Goal: Task Accomplishment & Management: Complete application form

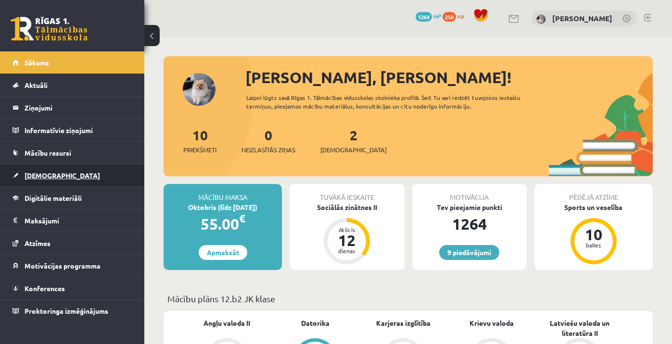
click at [56, 179] on link "[DEMOGRAPHIC_DATA]" at bounding box center [73, 176] width 120 height 22
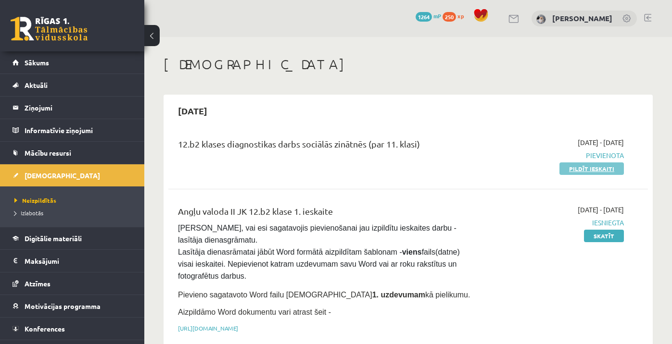
click at [573, 171] on link "Pildīt ieskaiti" at bounding box center [591, 169] width 64 height 13
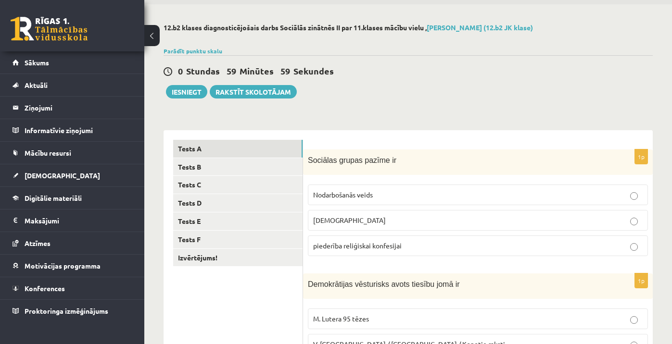
scroll to position [40, 0]
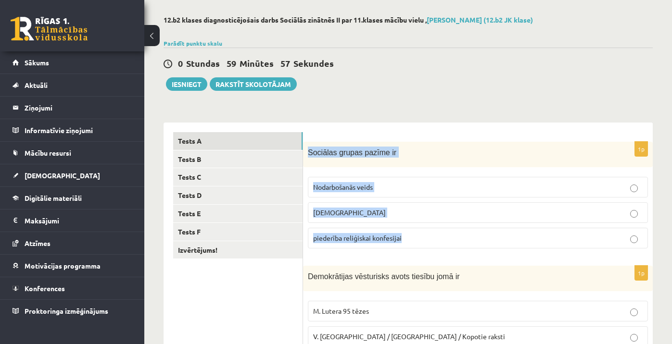
drag, startPoint x: 308, startPoint y: 152, endPoint x: 442, endPoint y: 240, distance: 159.5
click at [442, 240] on div "1p Sociālas grupas pazīme ir Nodarbošanās veids individuālisms piederība reliģi…" at bounding box center [478, 199] width 350 height 114
copy div "Sociālas grupas pazīme ir Nodarbošanās veids individuālisms piederība reliģiska…"
click at [419, 211] on p "individuālisms" at bounding box center [478, 213] width 330 height 10
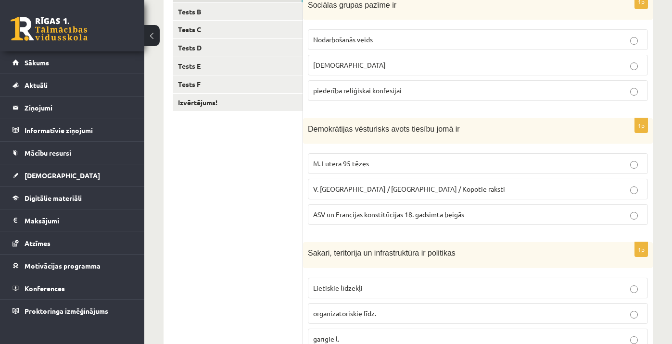
scroll to position [198, 0]
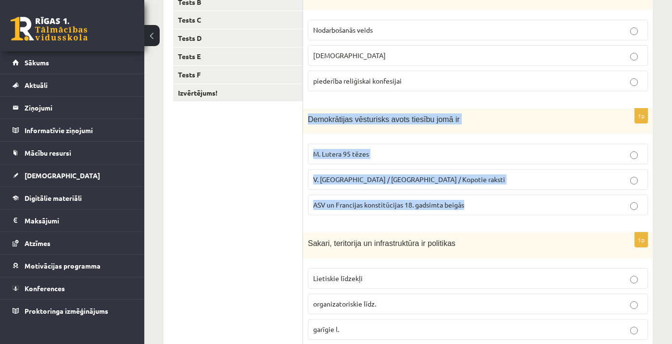
drag, startPoint x: 309, startPoint y: 118, endPoint x: 476, endPoint y: 207, distance: 189.4
click at [476, 207] on div "1p Demokrātijas vēsturisks avots tiesību jomā ir M. Lutera 95 tēzes V. Ļeņina /…" at bounding box center [478, 166] width 350 height 114
copy div "Demokrātijas vēsturisks avots tiesību jomā ir M. Lutera 95 tēzes V. Ļeņina / Uļ…"
click at [386, 206] on span "ASV un Francijas konstitūcijas 18. gadsimta beigās" at bounding box center [388, 205] width 151 height 9
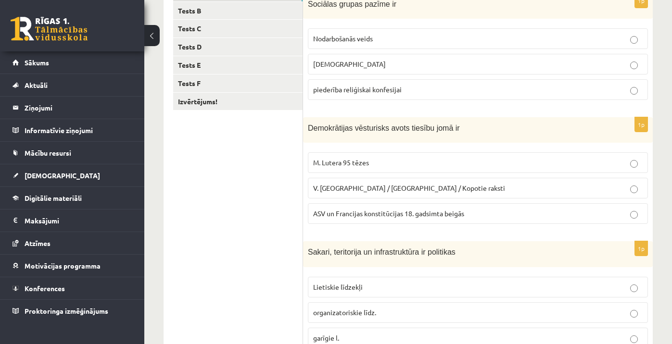
scroll to position [187, 0]
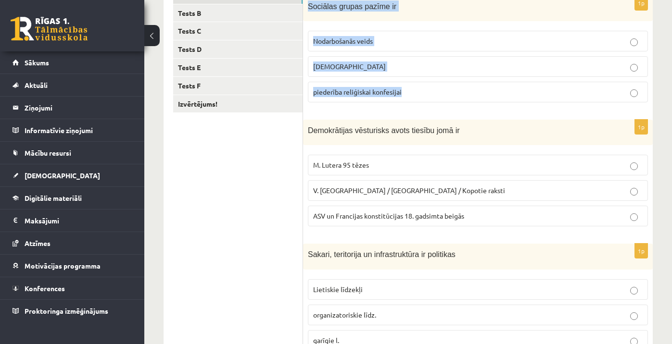
drag, startPoint x: 308, startPoint y: 7, endPoint x: 417, endPoint y: 94, distance: 139.0
click at [417, 94] on div "1p Sociālas grupas pazīme ir Nodarbošanās veids individuālisms piederība reliģi…" at bounding box center [478, 53] width 350 height 114
copy div "Sociālas grupas pazīme ir Nodarbošanās veids individuālisms piederība reliģiska…"
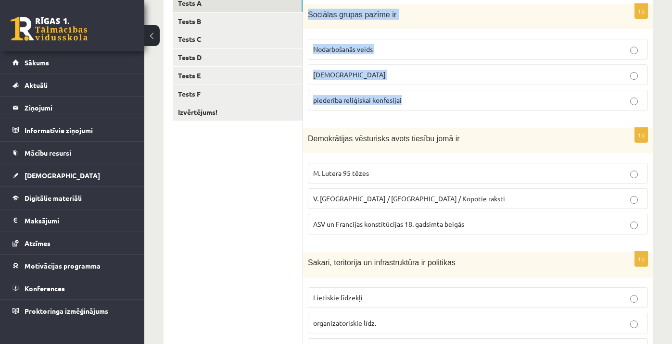
scroll to position [170, 0]
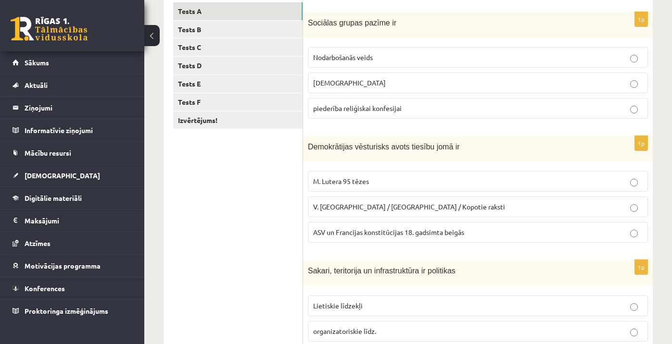
click at [465, 18] on p "Sociālas grupas pazīme ir" at bounding box center [454, 22] width 292 height 11
drag, startPoint x: 309, startPoint y: 23, endPoint x: 406, endPoint y: 22, distance: 96.7
click at [406, 22] on p "Sociālas grupas pazīme ir" at bounding box center [454, 22] width 292 height 11
copy span "Sociālas grupas pazīme ir"
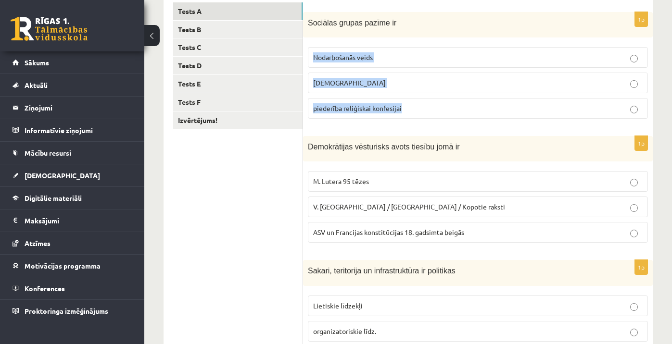
drag, startPoint x: 315, startPoint y: 56, endPoint x: 411, endPoint y: 109, distance: 110.2
click at [411, 109] on fieldset "Nodarbošanās veids individuālisms piederība reliģiskai konfesijai" at bounding box center [478, 81] width 340 height 79
copy fieldset "Nodarbošanās veids individuālisms piederība reliģiskai konfesijai"
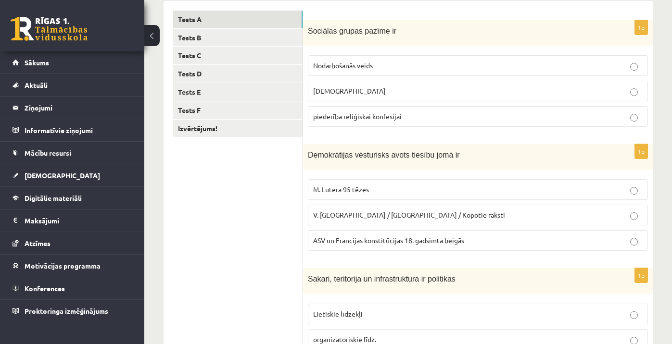
click at [485, 24] on div "Sociālas grupas pazīme ir" at bounding box center [478, 32] width 350 height 25
click at [348, 119] on span "piederība reliģiskai konfesijai" at bounding box center [357, 116] width 89 height 9
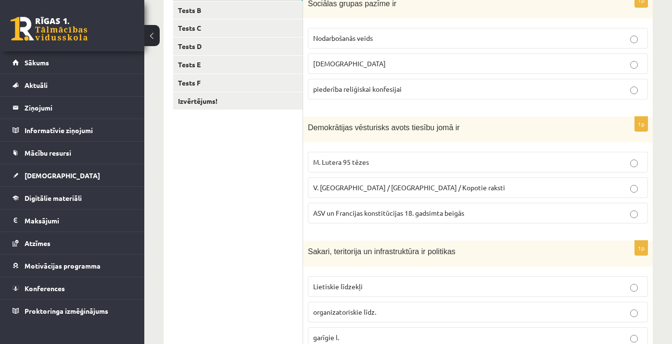
scroll to position [216, 0]
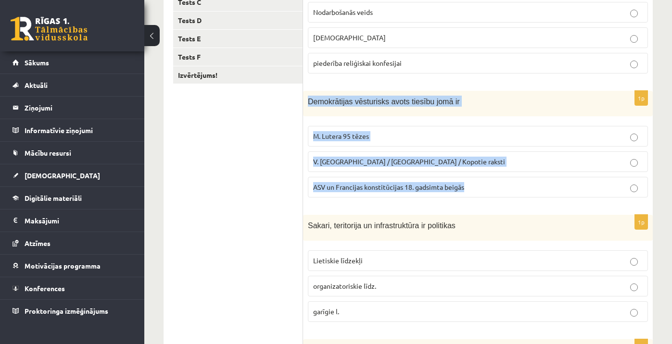
drag, startPoint x: 307, startPoint y: 100, endPoint x: 499, endPoint y: 197, distance: 215.4
click at [499, 197] on div "1p Demokrātijas vēsturisks avots tiesību jomā ir M. Lutera 95 tēzes V. Ļeņina /…" at bounding box center [478, 148] width 350 height 114
copy div "Demokrātijas vēsturisks avots tiesību jomā ir M. Lutera 95 tēzes V. Ļeņina / Uļ…"
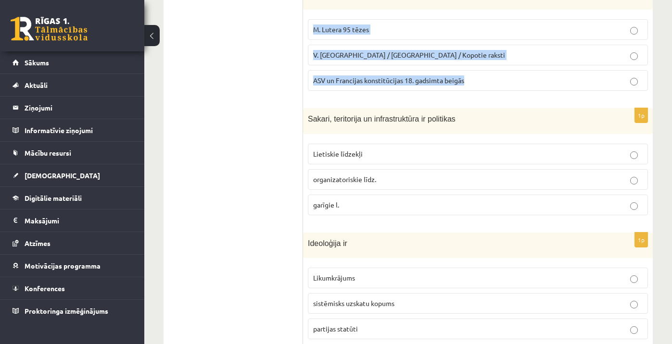
scroll to position [335, 0]
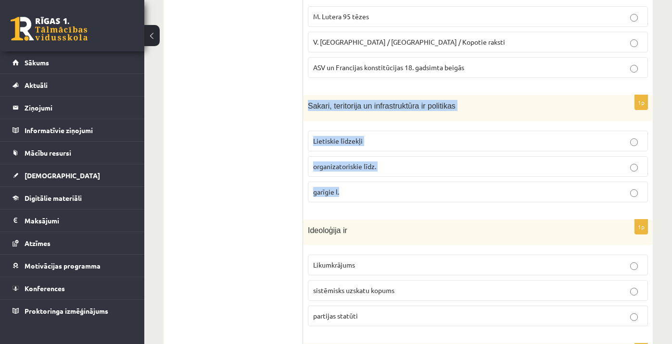
drag, startPoint x: 308, startPoint y: 107, endPoint x: 389, endPoint y: 192, distance: 117.4
click at [389, 192] on div "1p Sakari, teritorija un infrastruktūra ir politikas Lietiskie līdzekļi organiz…" at bounding box center [478, 152] width 350 height 114
copy div "Sakari, teritorija un infrastruktūra ir politikas Lietiskie līdzekļi organizato…"
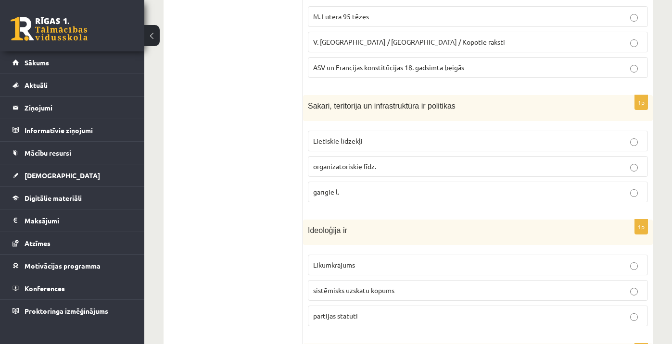
click at [360, 144] on p "Lietiskie līdzekļi" at bounding box center [478, 141] width 330 height 10
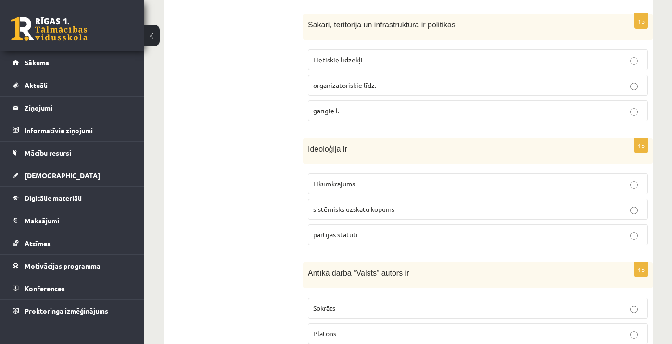
scroll to position [419, 0]
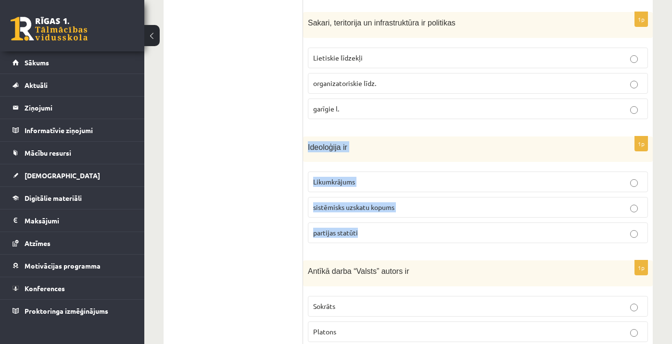
drag, startPoint x: 308, startPoint y: 145, endPoint x: 388, endPoint y: 233, distance: 119.2
click at [388, 233] on div "1p Ideoloģija ir Likumkrājums sistēmisks uzskatu kopums partijas statūti" at bounding box center [478, 194] width 350 height 114
copy div "Ideoloģija ir Likumkrājums sistēmisks uzskatu kopums partijas statūti"
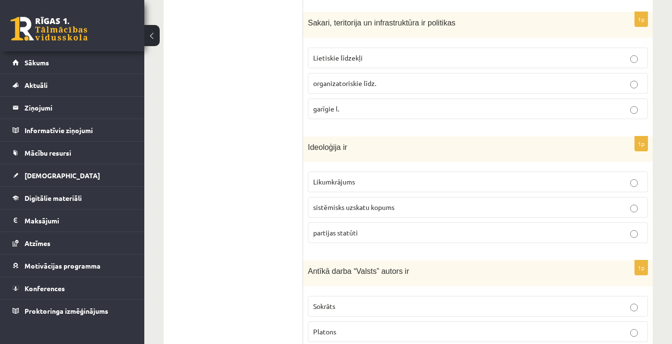
click at [343, 201] on label "sistēmisks uzskatu kopums" at bounding box center [478, 207] width 340 height 21
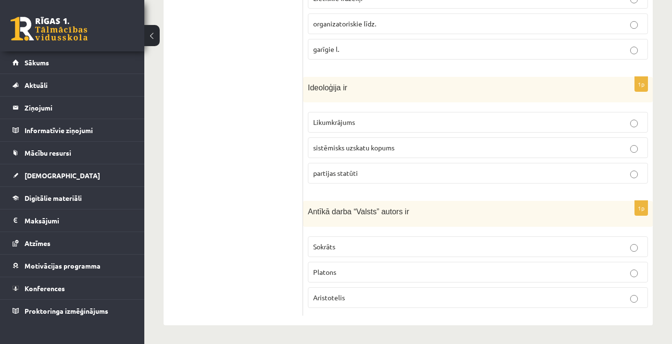
scroll to position [478, 0]
drag, startPoint x: 309, startPoint y: 210, endPoint x: 388, endPoint y: 302, distance: 121.4
click at [388, 302] on div "1p Antīkā darba “Valsts” autors ir Sokrāts Platons Aristotelis" at bounding box center [478, 259] width 350 height 115
copy div "Antīkā darba “Valsts” autors ir Sokrāts Platons Aristotelis"
click at [332, 272] on span "Platons" at bounding box center [324, 272] width 23 height 9
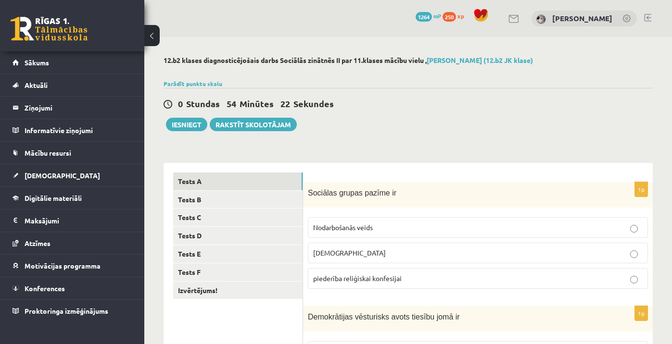
scroll to position [0, 0]
click at [253, 195] on link "Tests B" at bounding box center [237, 200] width 129 height 18
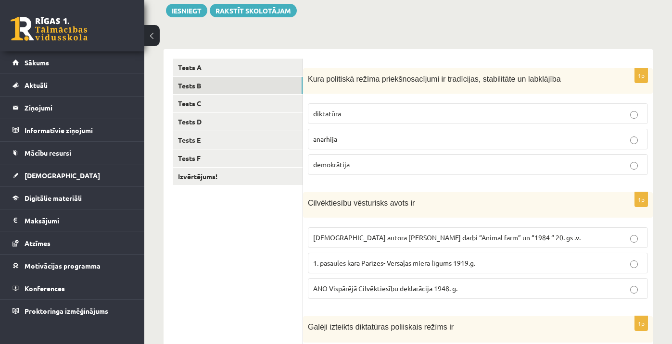
scroll to position [118, 0]
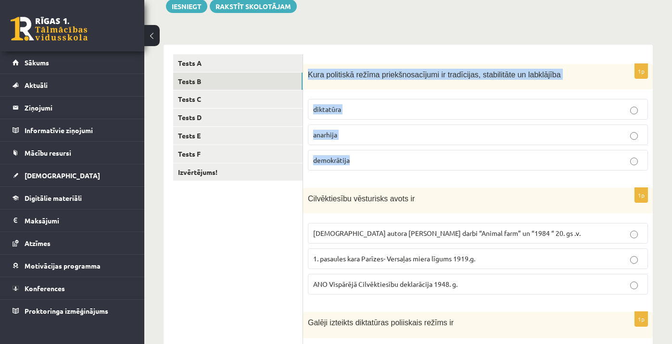
drag, startPoint x: 309, startPoint y: 74, endPoint x: 404, endPoint y: 174, distance: 137.8
click at [404, 174] on div "1p Kura politiskā režīma priekšnosacījumi ir tradīcijas, stabilitāte un labklāj…" at bounding box center [478, 121] width 350 height 114
copy div "Kura politiskā režīma priekšnosacījumi ir tradīcijas, stabilitāte un labklājība…"
click at [347, 157] on span "demokrātija" at bounding box center [331, 160] width 37 height 9
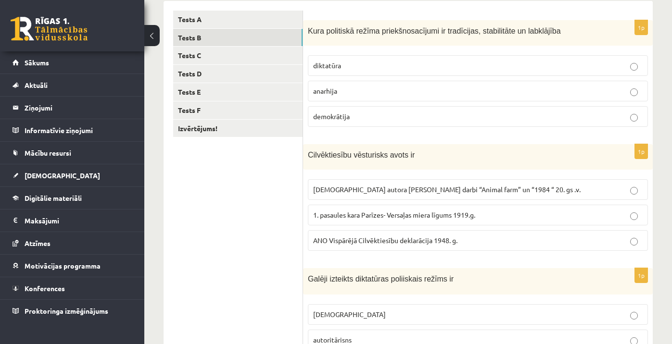
scroll to position [163, 0]
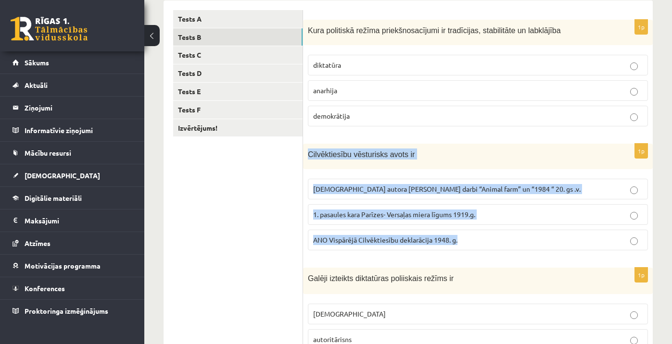
drag, startPoint x: 309, startPoint y: 152, endPoint x: 470, endPoint y: 242, distance: 185.2
click at [470, 242] on div "1p Cilvēktiesību vēsturisks avots ir Angļu autora George Orwell darbi “Animal f…" at bounding box center [478, 201] width 350 height 114
click at [332, 239] on span "ANO Vispārējā Cilvēktiesību deklarācija 1948. g." at bounding box center [385, 240] width 144 height 9
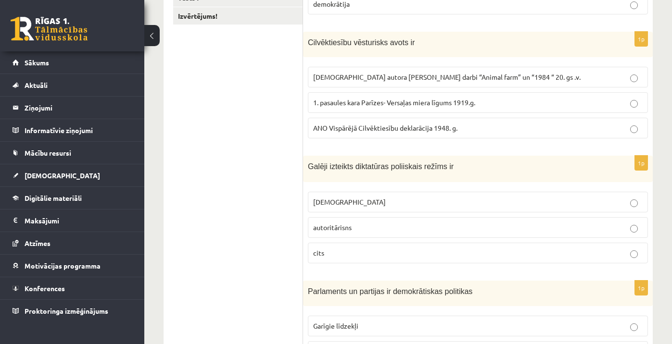
scroll to position [288, 0]
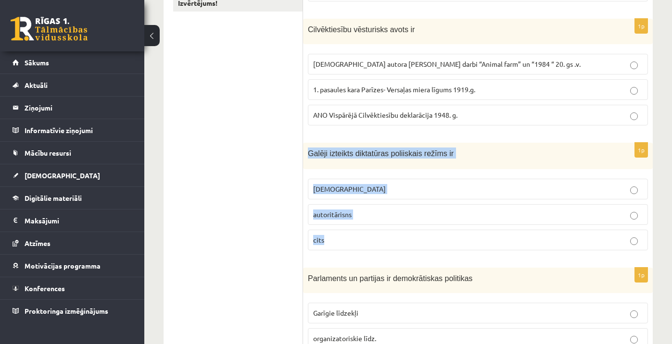
drag, startPoint x: 309, startPoint y: 152, endPoint x: 374, endPoint y: 241, distance: 110.8
click at [374, 241] on div "1p Galēji izteikts diktatūras poliiskais režīms ir totalitārisms autoritārisns …" at bounding box center [478, 200] width 350 height 115
click at [346, 184] on p "totalitārisms" at bounding box center [478, 189] width 330 height 10
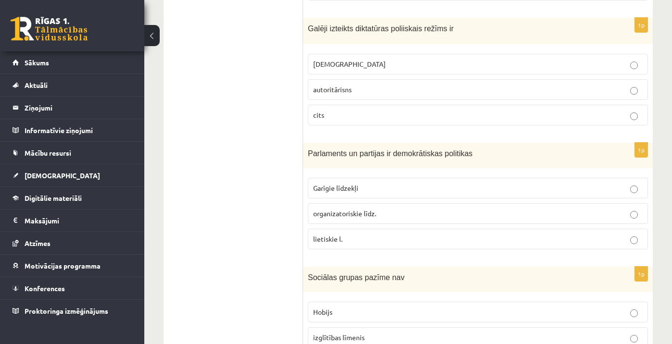
scroll to position [415, 0]
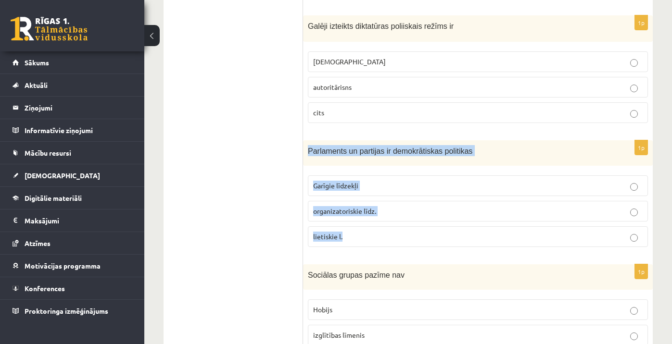
drag, startPoint x: 308, startPoint y: 148, endPoint x: 375, endPoint y: 235, distance: 110.2
click at [375, 235] on div "1p Parlaments un partijas ir demokrātiskas politikas Garīgie līdzekļi organizat…" at bounding box center [478, 197] width 350 height 114
click at [344, 209] on span "organizatoriskie līdz." at bounding box center [344, 211] width 63 height 9
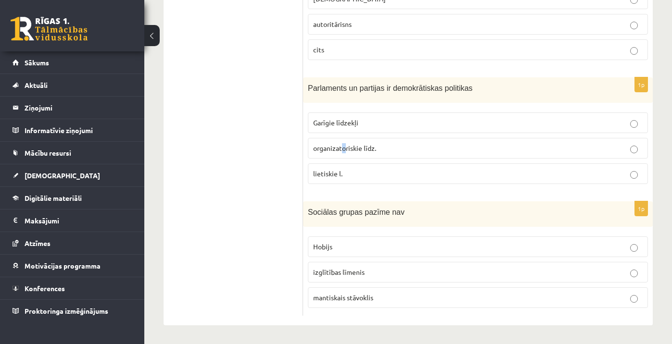
scroll to position [478, 0]
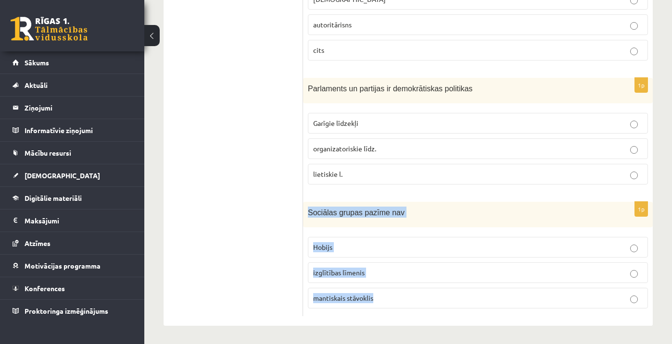
drag, startPoint x: 309, startPoint y: 209, endPoint x: 409, endPoint y: 309, distance: 141.2
click at [409, 309] on div "1p Sociālas grupas pazīme nav Hobijs izglītības līmenis mantiskais stāvoklis" at bounding box center [478, 259] width 350 height 114
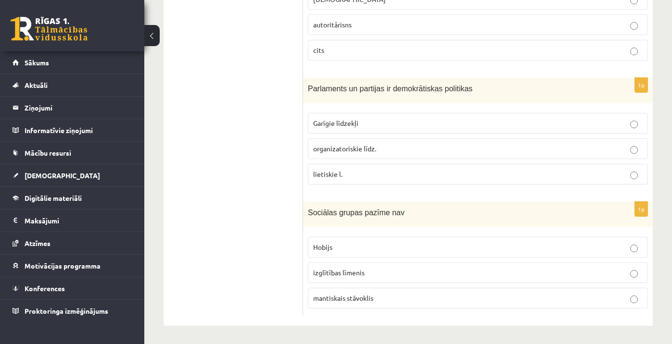
click at [353, 293] on p "mantiskais stāvoklis" at bounding box center [478, 298] width 330 height 10
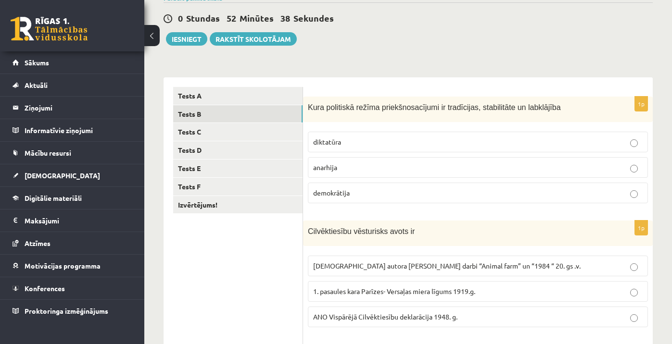
scroll to position [85, 0]
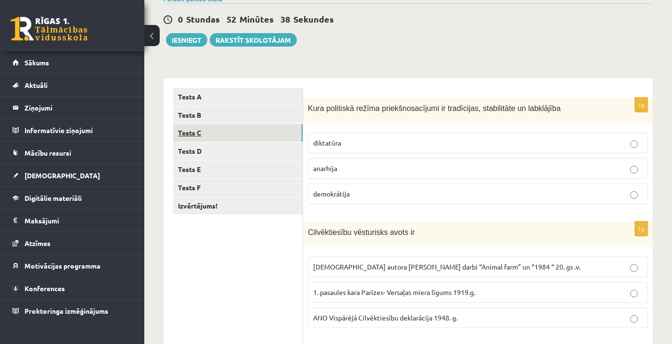
click at [235, 128] on link "Tests C" at bounding box center [237, 133] width 129 height 18
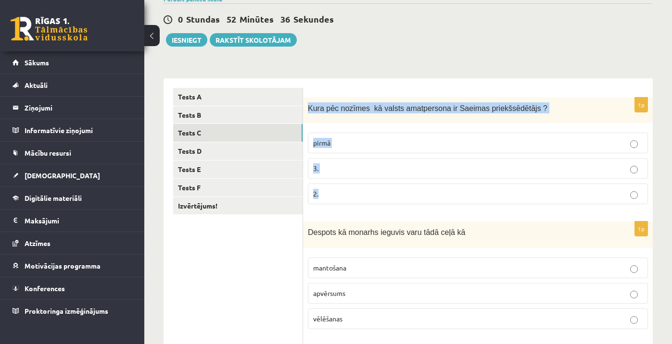
drag, startPoint x: 308, startPoint y: 107, endPoint x: 371, endPoint y: 197, distance: 109.4
click at [371, 197] on div "1p Kura pēc nozīmes kā valsts amatpersona ir Saeimas priekšsēdētājs ? pirmā 3. …" at bounding box center [478, 155] width 350 height 114
click at [336, 167] on p "3." at bounding box center [478, 169] width 330 height 10
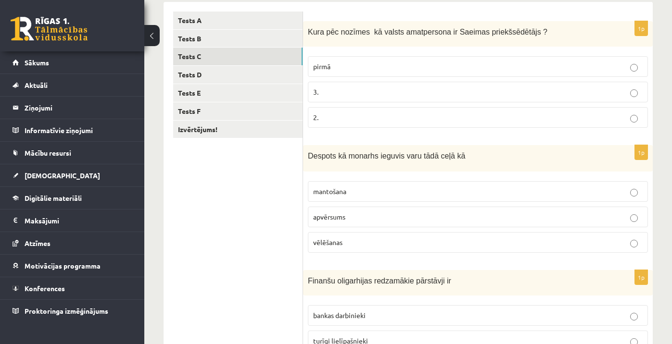
scroll to position [167, 0]
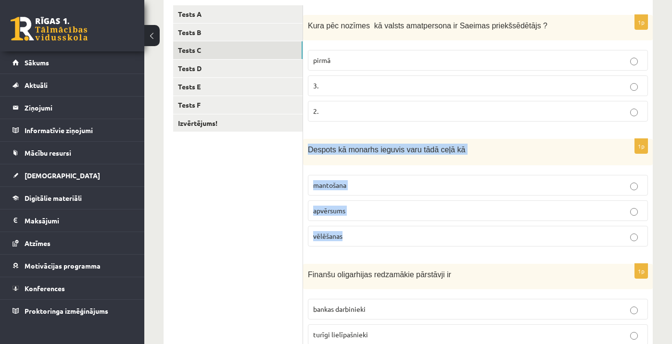
drag, startPoint x: 307, startPoint y: 148, endPoint x: 369, endPoint y: 242, distance: 112.9
click at [369, 242] on div "1p Despots kā monarhs ieguvis varu tādā ceļā kā mantošana apvērsums vēlēšanas" at bounding box center [478, 196] width 350 height 115
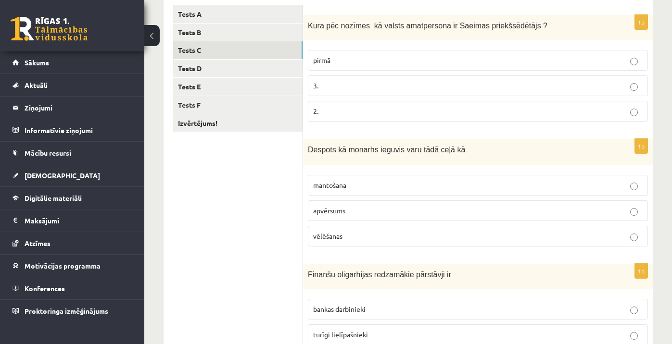
click at [340, 183] on span "mantošana" at bounding box center [329, 185] width 33 height 9
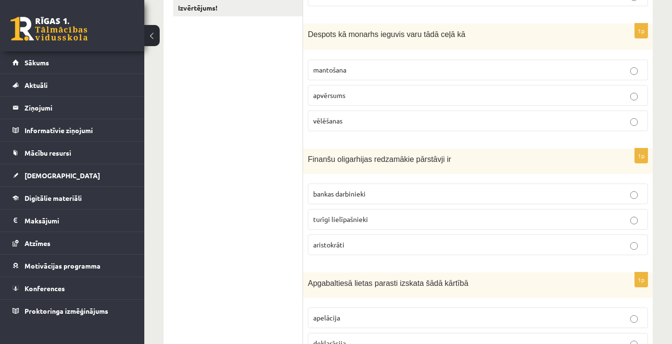
scroll to position [306, 0]
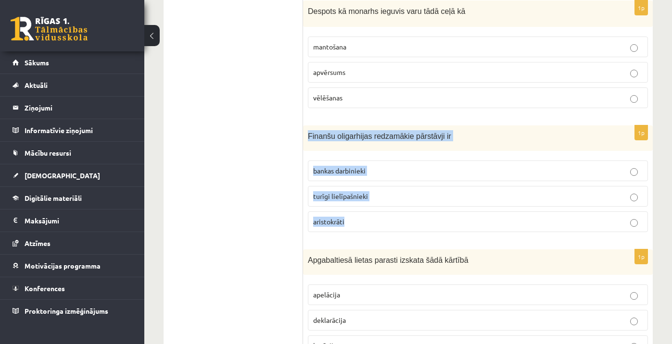
drag, startPoint x: 308, startPoint y: 134, endPoint x: 380, endPoint y: 227, distance: 117.3
click at [380, 227] on div "1p Finanšu oligarhijas redzamākie pārstāvji ir bankas darbinieki turīgi lielīpa…" at bounding box center [478, 183] width 350 height 114
click at [349, 195] on span "turīgi lielīpašnieki" at bounding box center [340, 196] width 55 height 9
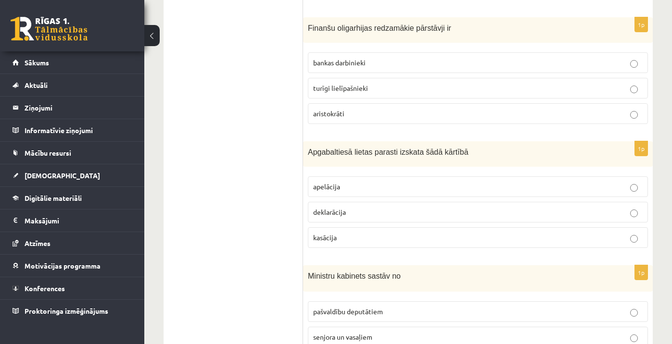
scroll to position [422, 0]
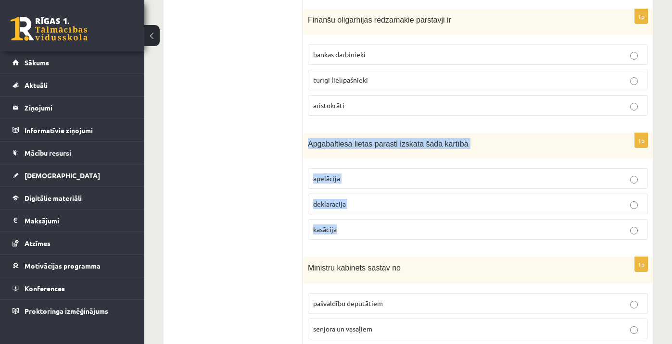
drag, startPoint x: 307, startPoint y: 141, endPoint x: 374, endPoint y: 232, distance: 112.2
click at [374, 232] on div "1p Apgabaltiesā lietas parasti izskata šādā kārtībā apelācija deklarācija kasāc…" at bounding box center [478, 190] width 350 height 114
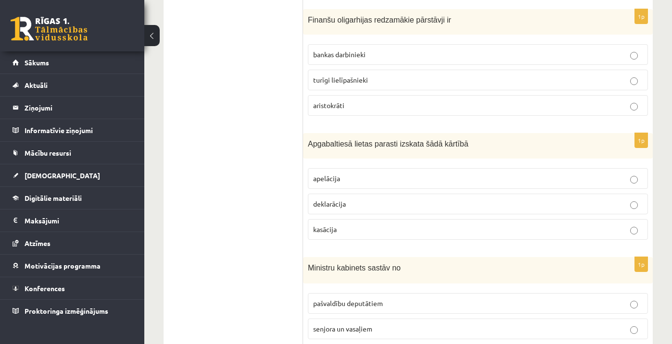
click at [362, 204] on p "deklarācija" at bounding box center [478, 204] width 330 height 10
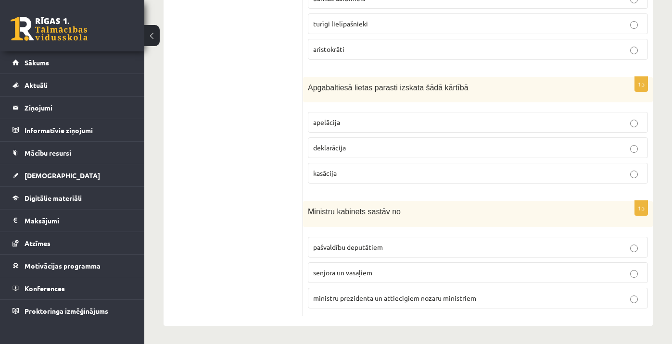
scroll to position [478, 0]
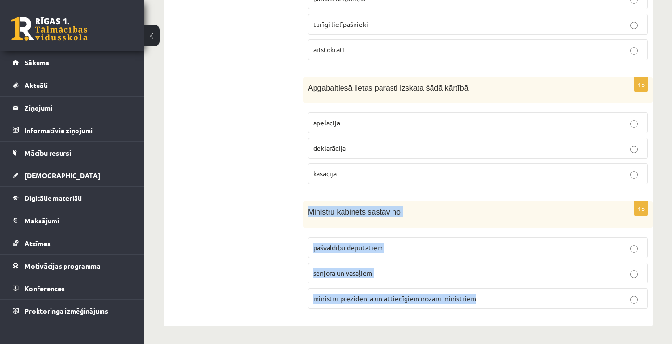
drag, startPoint x: 308, startPoint y: 211, endPoint x: 482, endPoint y: 301, distance: 195.8
click at [482, 301] on div "1p Ministru kabinets sastāv no pašvaldību deputātiem senjora un vasaļiem minist…" at bounding box center [478, 259] width 350 height 115
click at [382, 294] on span "ministru prezidenta un attiecīgiem nozaru ministriem" at bounding box center [394, 298] width 163 height 9
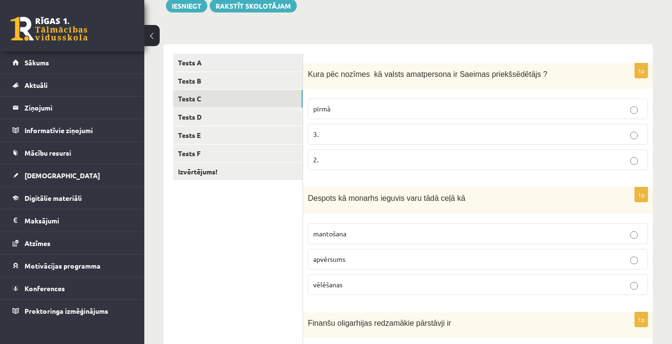
scroll to position [115, 0]
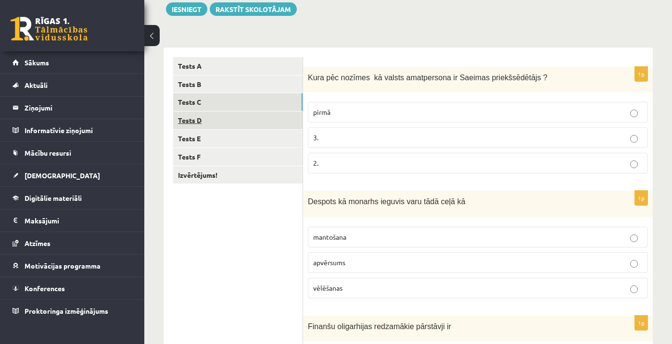
click at [237, 120] on link "Tests D" at bounding box center [237, 121] width 129 height 18
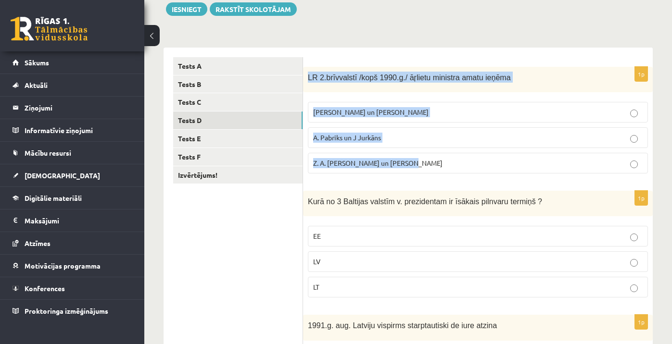
drag, startPoint x: 307, startPoint y: 76, endPoint x: 421, endPoint y: 165, distance: 144.6
click at [421, 165] on div "1p LR 2.brīvvalstī /kopš 1990.g./ āŗlietu ministra amatu ieņēma A. Pinočets un …" at bounding box center [478, 124] width 350 height 114
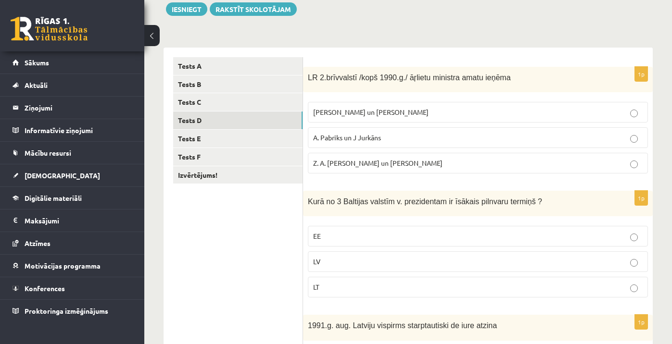
click at [357, 131] on label "A. Pabriks un J Jurkāns" at bounding box center [478, 137] width 340 height 21
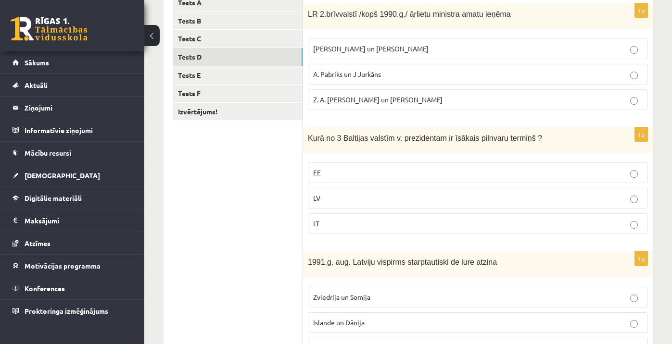
scroll to position [215, 0]
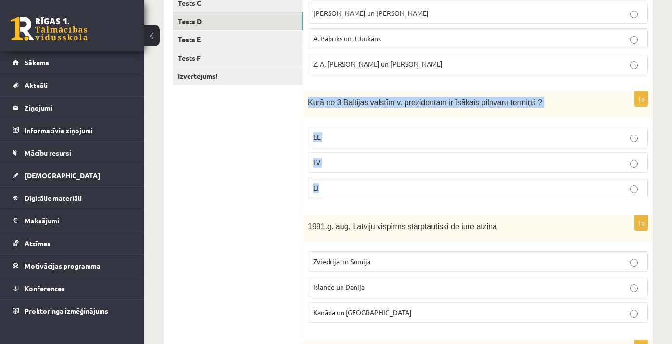
drag, startPoint x: 307, startPoint y: 102, endPoint x: 358, endPoint y: 199, distance: 110.0
click at [358, 199] on div "1p Kurā no 3 Baltijas valstīm v. prezidentam ir īsākais pilnvaru termiņš ? EE L…" at bounding box center [478, 149] width 350 height 114
click at [343, 160] on p "LV" at bounding box center [478, 163] width 330 height 10
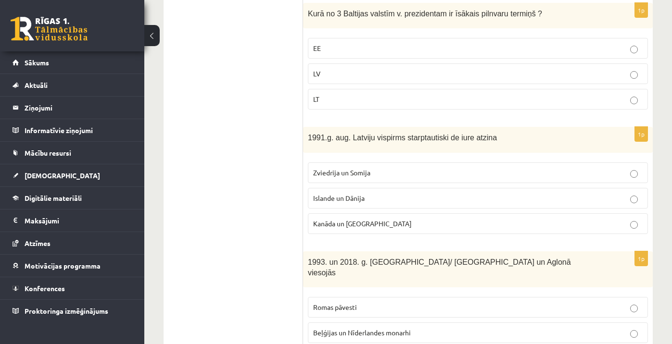
scroll to position [305, 0]
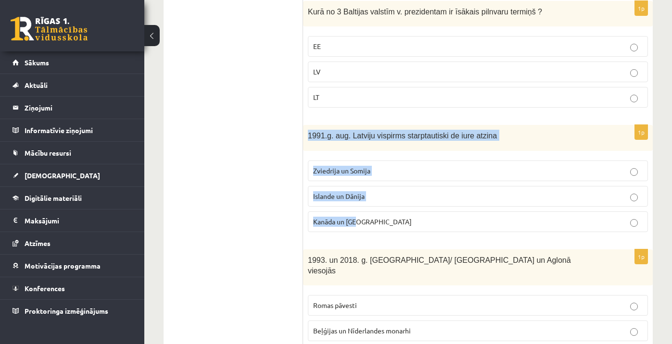
drag, startPoint x: 308, startPoint y: 136, endPoint x: 390, endPoint y: 227, distance: 122.0
click at [390, 227] on div "1p 1991.g. aug. Latviju vispirms starptautiski de iure atzina Zviedrija un Somi…" at bounding box center [478, 182] width 350 height 114
click at [334, 222] on span "Kanāda un ASV" at bounding box center [362, 221] width 99 height 9
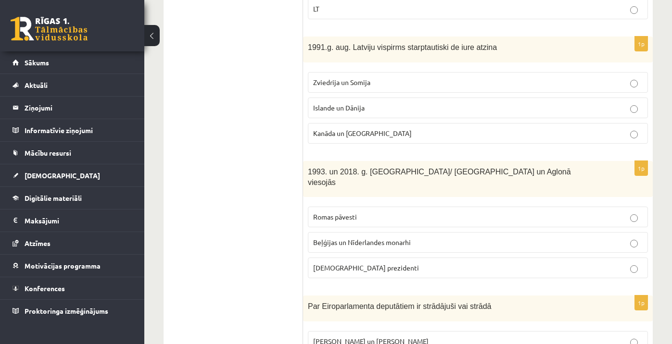
scroll to position [398, 0]
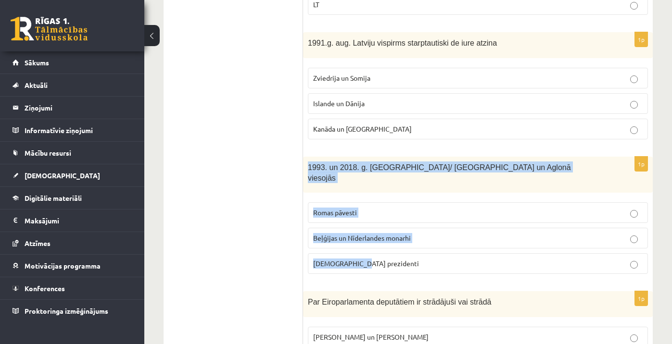
drag, startPoint x: 308, startPoint y: 166, endPoint x: 385, endPoint y: 251, distance: 114.8
click at [385, 251] on div "1p 1993. un 2018. g. Latvijā/ Rīgā un Aglonā viesojās Romas pāvesti Beļģijas un…" at bounding box center [478, 220] width 350 height 126
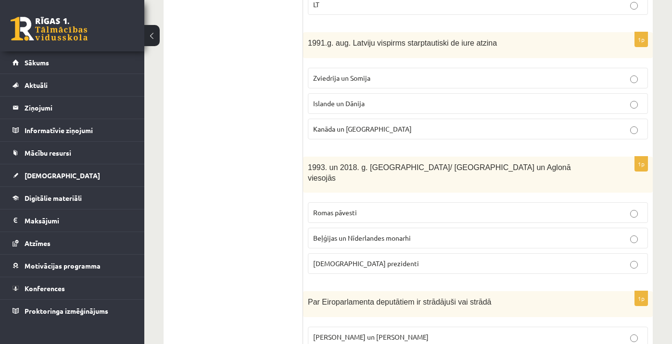
click at [334, 208] on p "Romas pāvesti" at bounding box center [478, 213] width 330 height 10
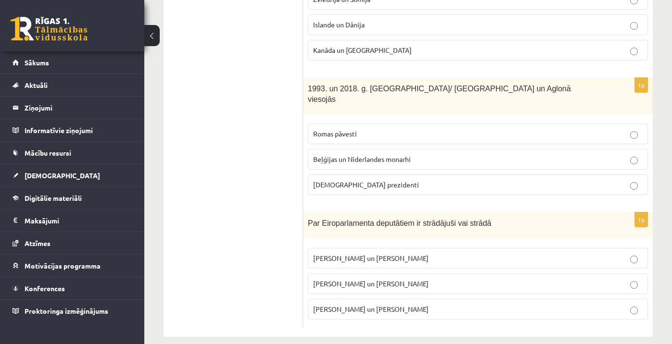
scroll to position [477, 0]
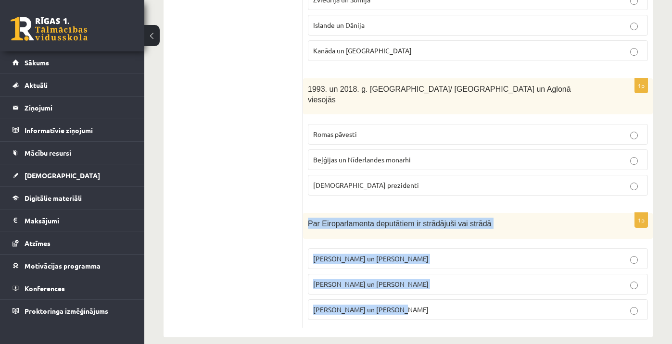
drag, startPoint x: 308, startPoint y: 210, endPoint x: 424, endPoint y: 298, distance: 145.6
click at [424, 298] on div "1p Par Eiroparlamenta deputātiem ir strādājuši vai strādā V. Koziols un A. Kalv…" at bounding box center [478, 270] width 350 height 114
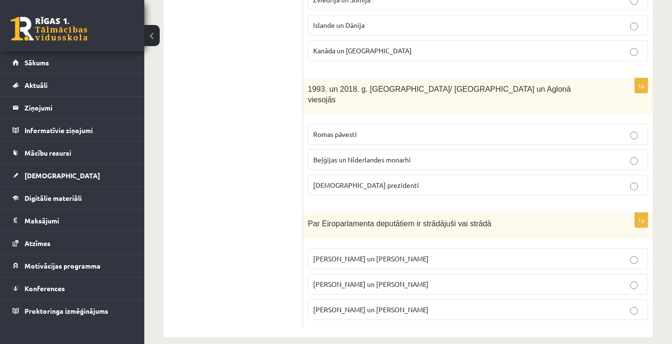
click at [318, 274] on label "I. Vaidere un N. Ušakovs" at bounding box center [478, 284] width 340 height 21
click at [252, 204] on ul "Tests A Tests B Tests C Tests D Tests E Tests F Izvērtējums!" at bounding box center [238, 12] width 130 height 632
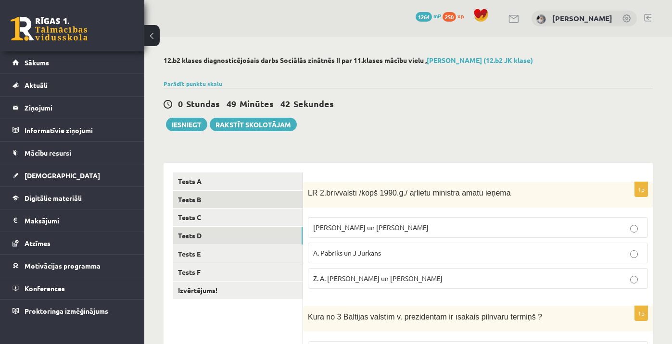
scroll to position [0, 0]
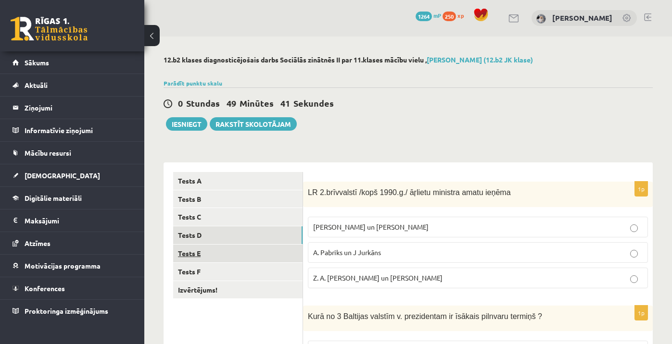
click at [207, 253] on link "Tests E" at bounding box center [237, 254] width 129 height 18
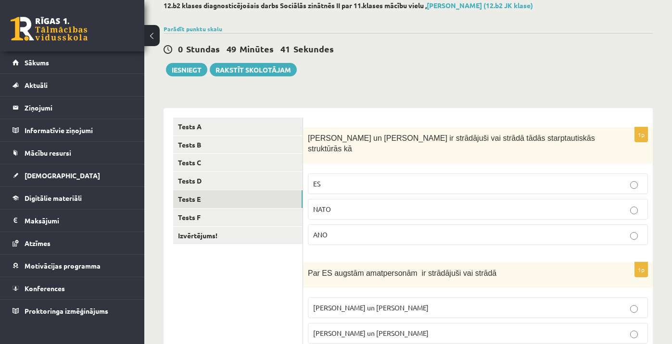
scroll to position [92, 0]
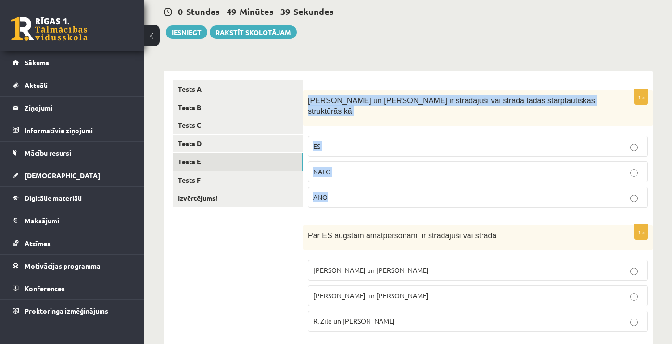
drag, startPoint x: 308, startPoint y: 100, endPoint x: 369, endPoint y: 209, distance: 124.9
click at [369, 209] on div "1p S. Kalniete un V. Dombrovskis ir strādājuši vai strādā tādās starptautiskās …" at bounding box center [478, 153] width 350 height 126
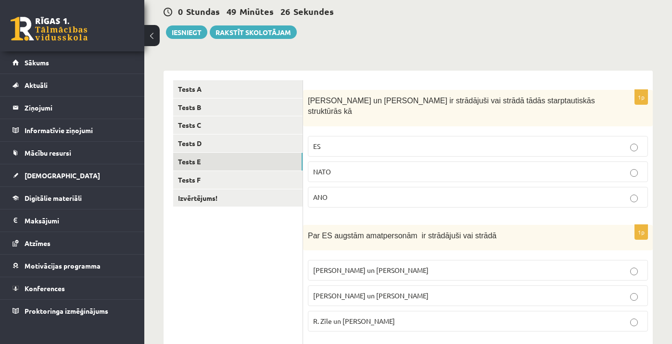
click at [346, 148] on p "ES" at bounding box center [478, 146] width 330 height 10
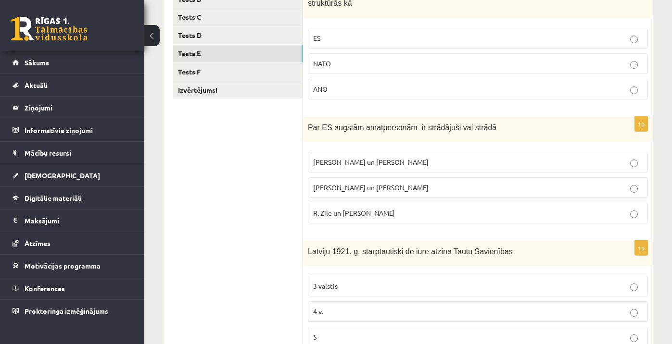
scroll to position [208, 0]
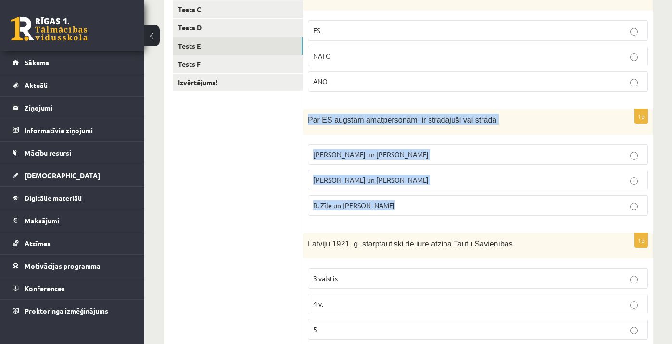
drag, startPoint x: 308, startPoint y: 116, endPoint x: 413, endPoint y: 205, distance: 137.2
click at [413, 205] on div "1p Par ES augstām amatpersonām ir strādājuši vai strādā M. Zālīte un Z. Liepiņš…" at bounding box center [478, 166] width 350 height 114
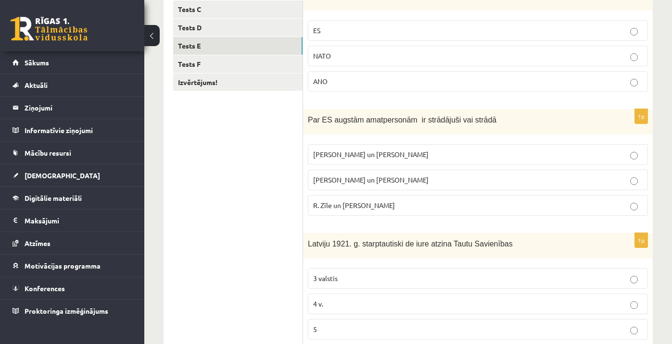
click at [342, 204] on span "R. Zīle un V.Dombrovskis" at bounding box center [354, 205] width 82 height 9
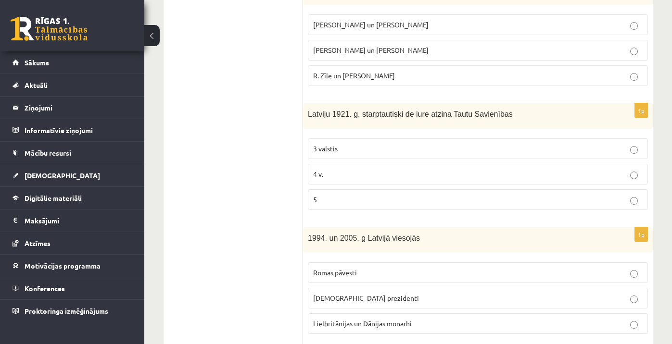
scroll to position [354, 0]
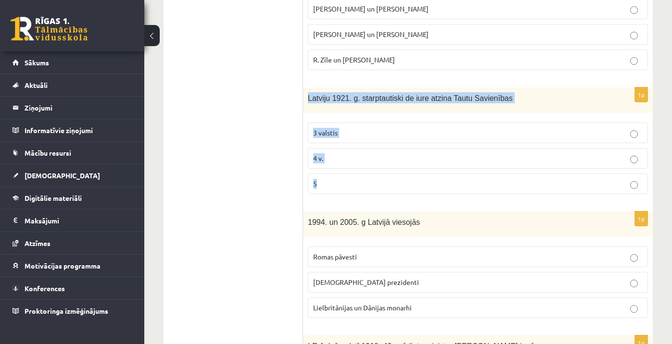
drag, startPoint x: 307, startPoint y: 97, endPoint x: 376, endPoint y: 186, distance: 112.9
click at [376, 186] on div "1p Latviju 1921. g. starptautiski de iure atzina Tautu Savienības 3 valstis 4 v…" at bounding box center [478, 145] width 350 height 114
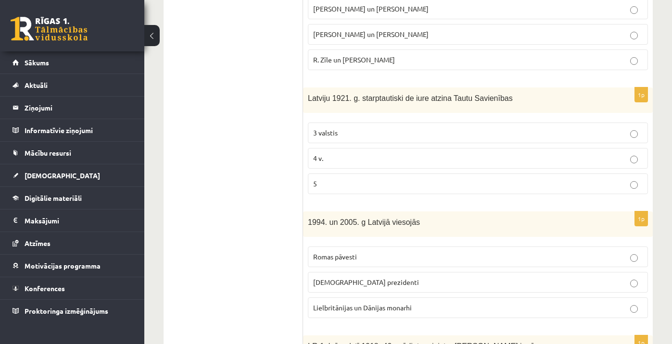
click at [330, 185] on p "5" at bounding box center [478, 184] width 330 height 10
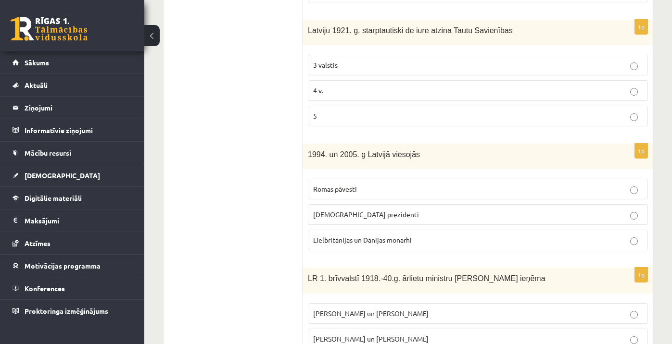
scroll to position [453, 0]
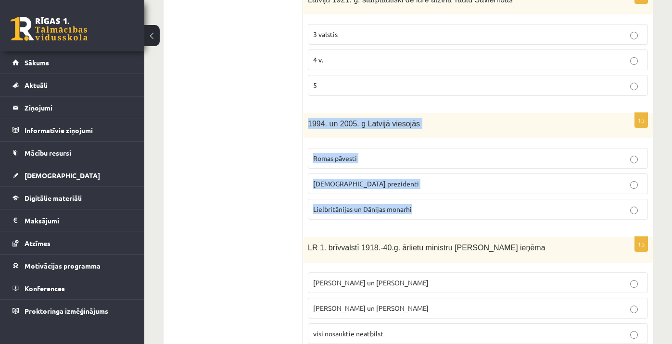
drag, startPoint x: 309, startPoint y: 124, endPoint x: 432, endPoint y: 210, distance: 150.9
click at [432, 210] on div "1p 1994. un 2005. g Latvijā viesojās Romas pāvesti ASV prezidenti Lielbritānija…" at bounding box center [478, 170] width 350 height 114
click at [344, 184] on span "ASV prezidenti" at bounding box center [366, 183] width 106 height 9
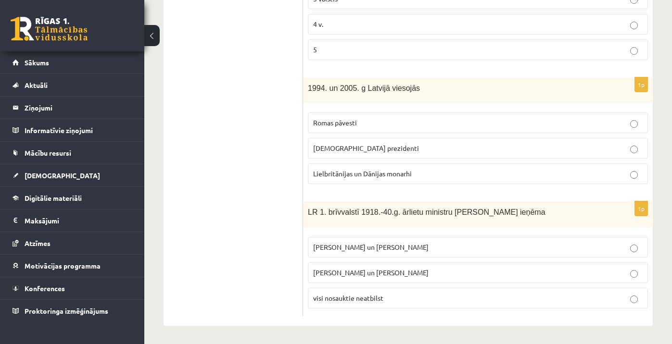
scroll to position [487, 0]
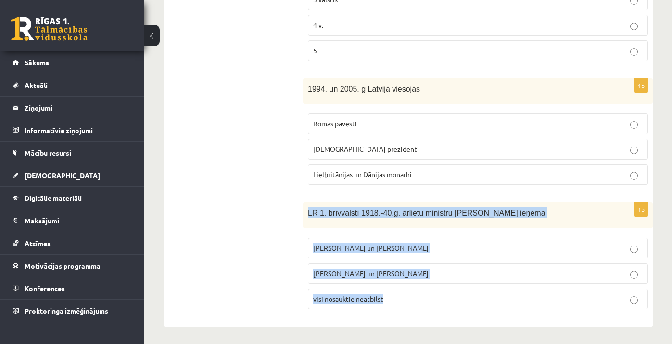
drag, startPoint x: 307, startPoint y: 210, endPoint x: 410, endPoint y: 301, distance: 137.7
click at [410, 301] on div "1p LR 1. brīvvalstī 1918.-40.g. ārlietu ministru amatu ieņēma Z. Meierovics un …" at bounding box center [478, 260] width 350 height 114
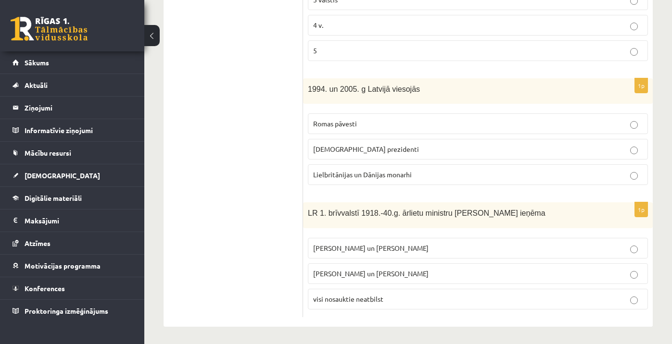
click at [343, 248] on span "Z. Meierovics un V. Munters" at bounding box center [370, 248] width 115 height 9
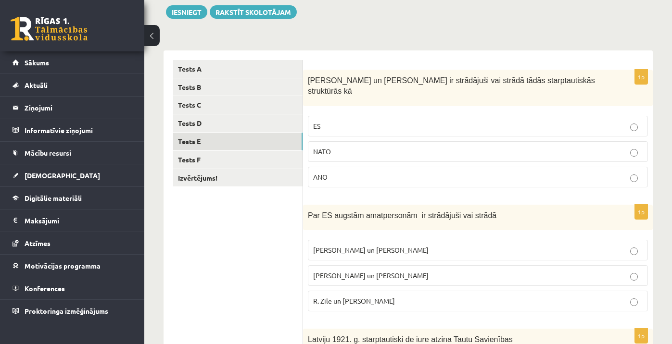
scroll to position [112, 0]
click at [234, 157] on link "Tests F" at bounding box center [237, 161] width 129 height 18
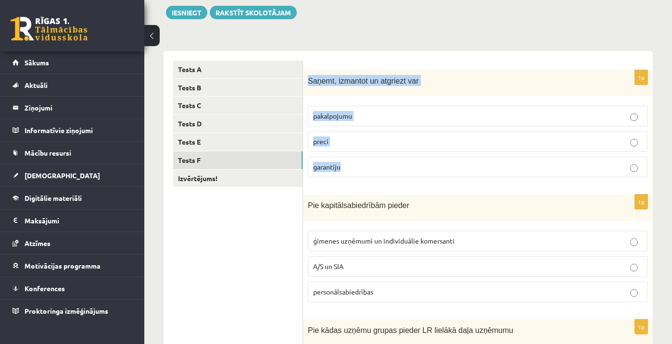
drag, startPoint x: 309, startPoint y: 80, endPoint x: 376, endPoint y: 172, distance: 113.6
click at [376, 172] on div "1p Saņemt, izmantot un atgriezt var pakalpojumu preci garantiju" at bounding box center [478, 127] width 350 height 115
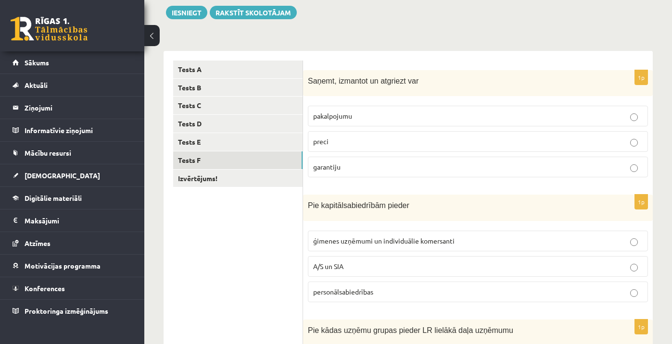
click at [329, 143] on p "preci" at bounding box center [478, 142] width 330 height 10
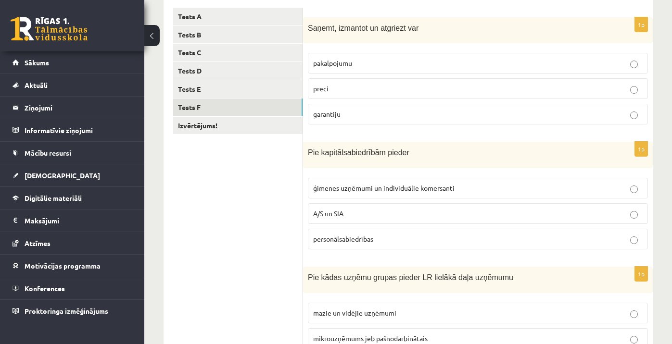
scroll to position [181, 0]
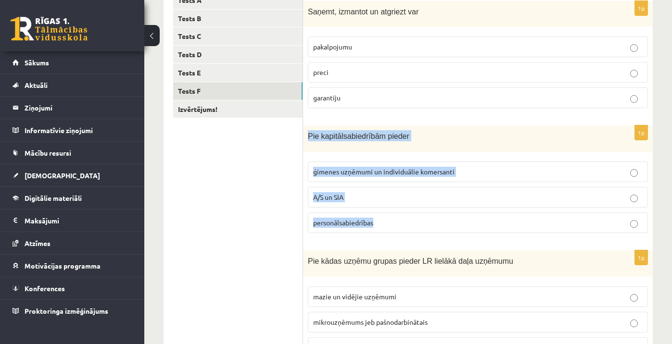
drag, startPoint x: 309, startPoint y: 137, endPoint x: 412, endPoint y: 223, distance: 134.3
click at [412, 223] on div "1p Pie kapitālsabiedrībām pieder ģimenes uzņēmumi un individuālie komersanti A/…" at bounding box center [478, 183] width 350 height 115
click at [325, 199] on span "A/S un SIA" at bounding box center [328, 197] width 30 height 9
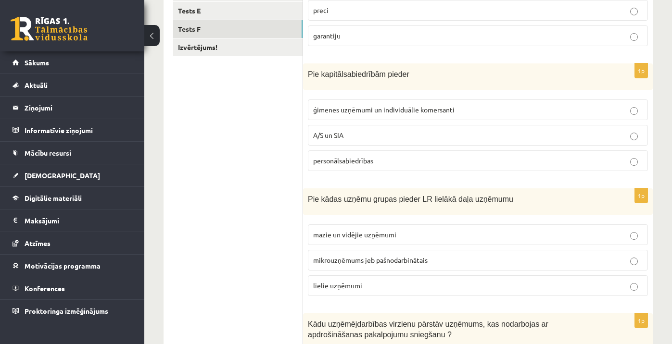
scroll to position [262, 0]
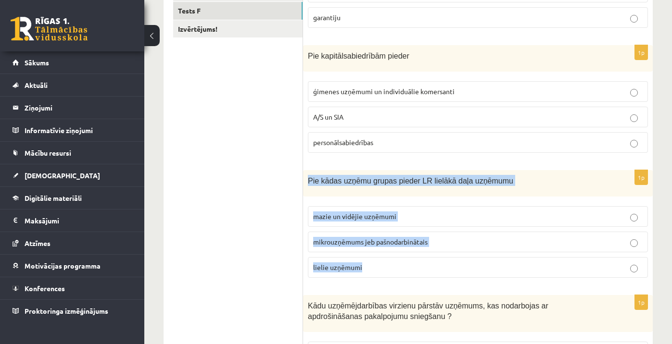
drag, startPoint x: 309, startPoint y: 181, endPoint x: 399, endPoint y: 273, distance: 128.9
click at [399, 273] on div "1p Pie kādas uzņēmu grupas pieder LR lielākā daļa uzņēmumu mazie un vidējie uzņ…" at bounding box center [478, 227] width 350 height 115
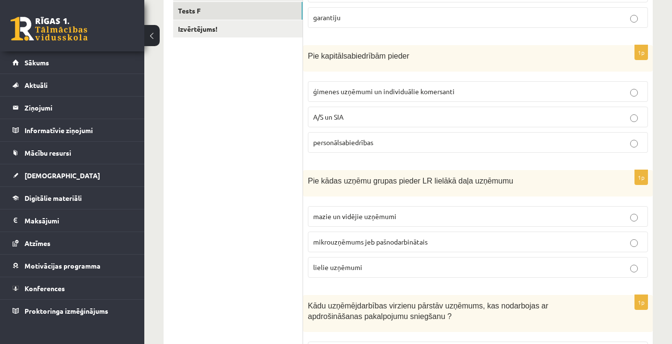
click at [330, 212] on span "mazie un vidējie uzņēmumi" at bounding box center [354, 216] width 83 height 9
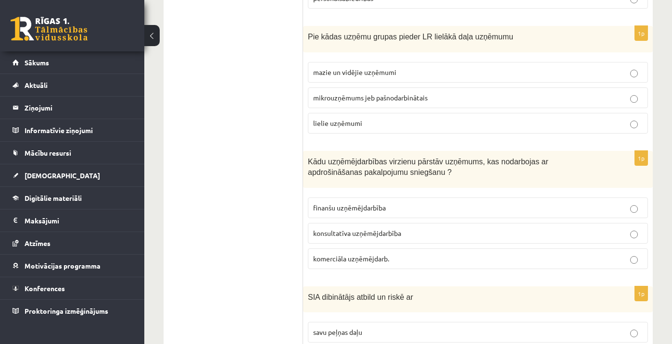
scroll to position [408, 0]
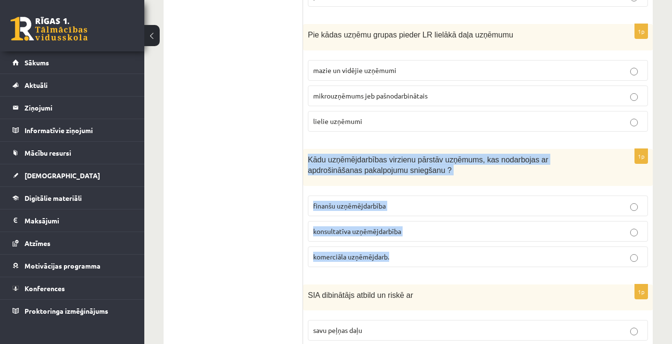
drag, startPoint x: 308, startPoint y: 156, endPoint x: 431, endPoint y: 261, distance: 161.7
click at [431, 261] on div "1p Kādu uzņēmējdarbības virzienu pārstāv uzņēmums, kas nodarbojas ar apdrošināš…" at bounding box center [478, 212] width 350 height 126
click at [341, 206] on span "finanšu uzņēmējdarbība" at bounding box center [349, 206] width 73 height 9
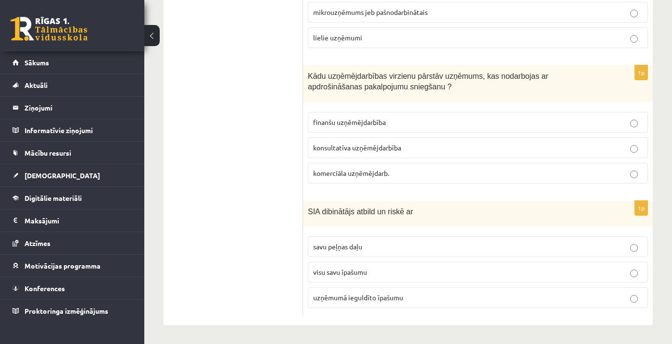
scroll to position [491, 0]
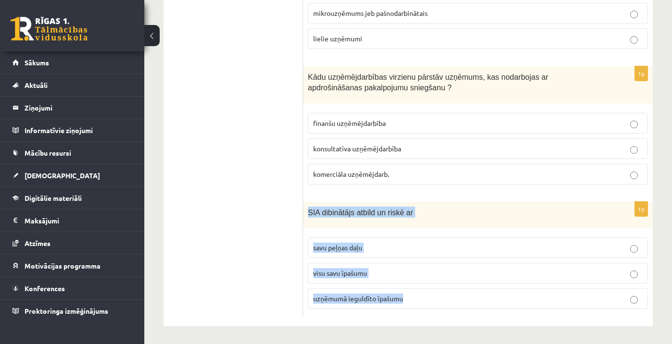
drag, startPoint x: 308, startPoint y: 211, endPoint x: 457, endPoint y: 317, distance: 182.1
click at [457, 317] on div "1p Saņemt, izmantot un atgriezt var pakalpojumu preci garantiju 1p Pie kapitāls…" at bounding box center [478, -1] width 350 height 655
click at [339, 302] on p "uzņēmumā ieguldīto īpašumu" at bounding box center [478, 299] width 330 height 10
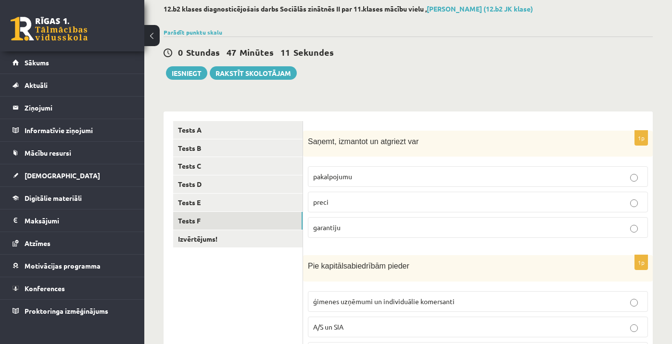
scroll to position [20, 0]
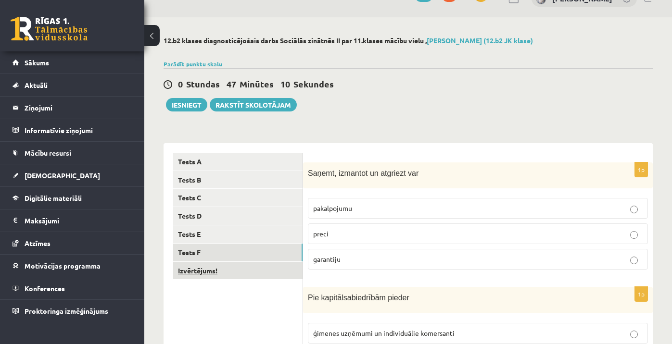
click at [209, 272] on link "Izvērtējums!" at bounding box center [237, 271] width 129 height 18
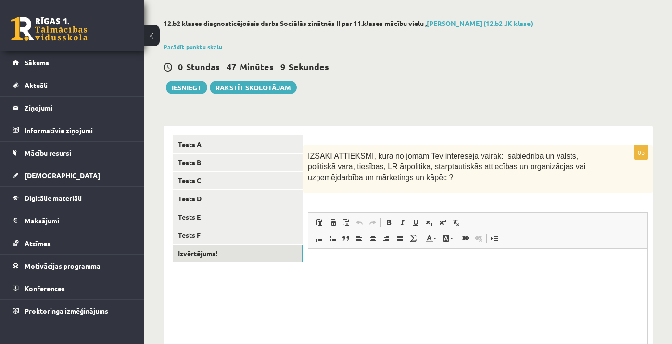
scroll to position [0, 0]
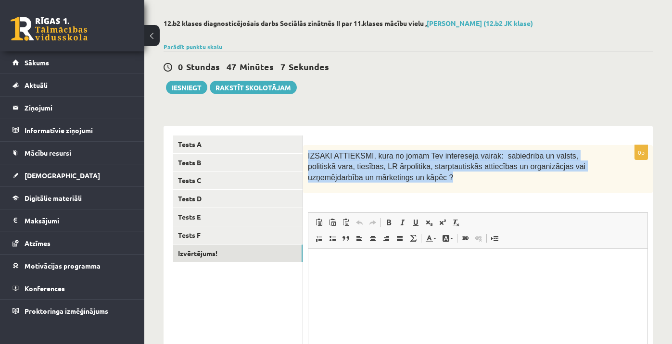
drag, startPoint x: 308, startPoint y: 154, endPoint x: 460, endPoint y: 181, distance: 153.9
click at [460, 181] on p "IZSAKI ATTIEKSMI, kura no jomām Tev interesēja vairāk: sabiedrība un valsts, po…" at bounding box center [454, 166] width 292 height 33
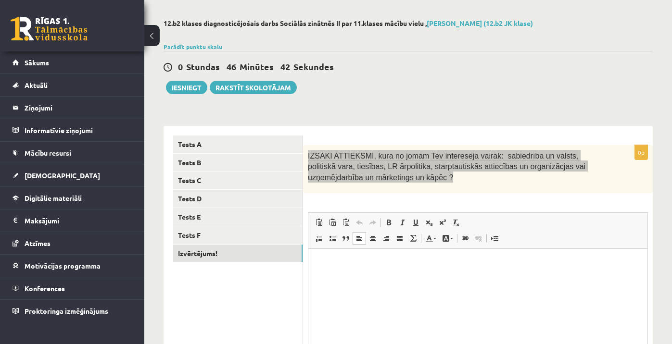
click at [379, 267] on p "Editor, wiswyg-editor-user-answer-47433848993500" at bounding box center [478, 263] width 320 height 10
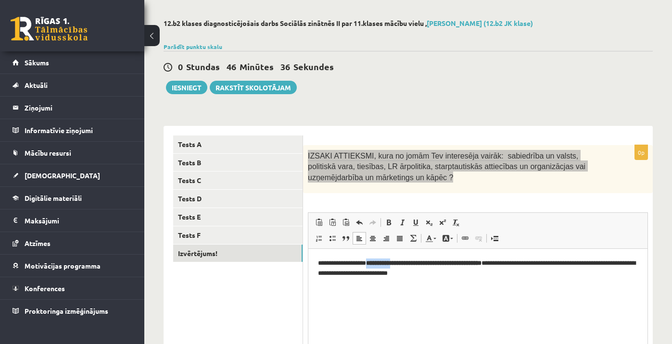
drag, startPoint x: 374, startPoint y: 264, endPoint x: 406, endPoint y: 263, distance: 32.2
click at [406, 263] on p "**********" at bounding box center [478, 267] width 320 height 19
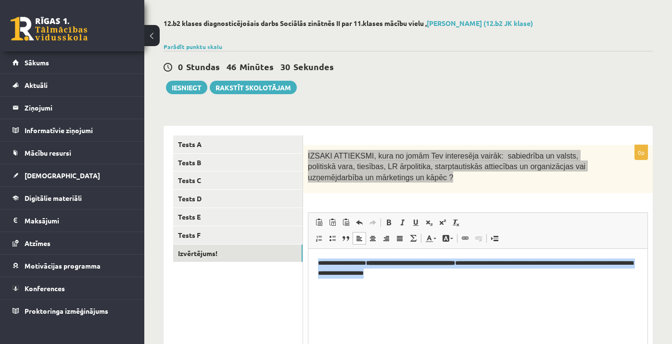
drag, startPoint x: 317, startPoint y: 261, endPoint x: 466, endPoint y: 274, distance: 149.7
click at [466, 274] on html "**********" at bounding box center [477, 268] width 339 height 38
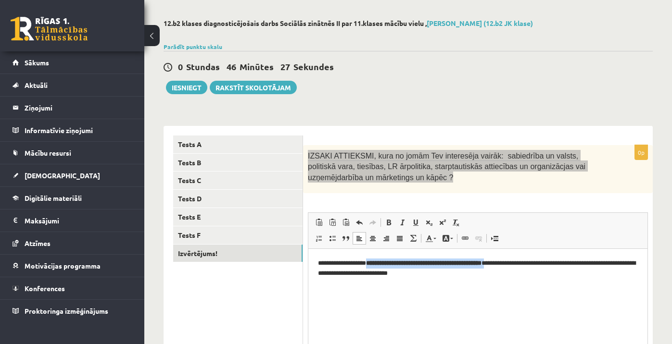
drag, startPoint x: 376, startPoint y: 263, endPoint x: 516, endPoint y: 263, distance: 140.0
click at [516, 263] on p "**********" at bounding box center [478, 267] width 320 height 19
click at [389, 222] on span at bounding box center [389, 223] width 8 height 8
click at [389, 224] on span at bounding box center [389, 223] width 8 height 8
click at [387, 220] on span at bounding box center [389, 223] width 8 height 8
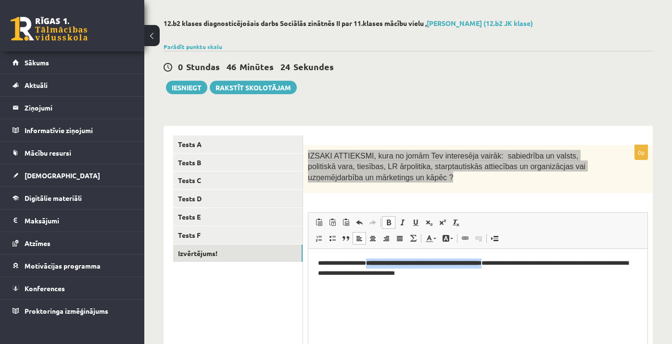
click at [387, 220] on span at bounding box center [389, 223] width 8 height 8
click at [392, 222] on span at bounding box center [389, 223] width 8 height 8
click at [445, 287] on html "**********" at bounding box center [477, 268] width 339 height 38
click at [388, 222] on span at bounding box center [389, 223] width 8 height 8
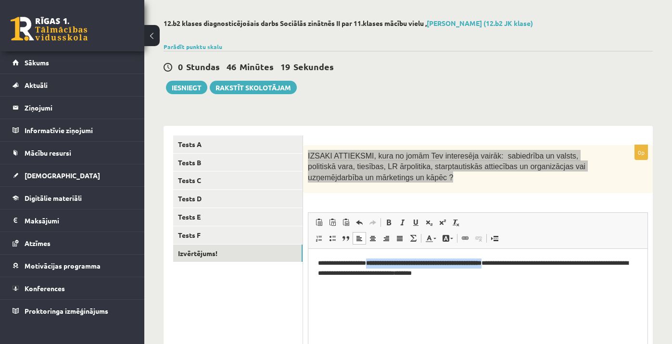
drag, startPoint x: 375, startPoint y: 263, endPoint x: 515, endPoint y: 264, distance: 140.0
click at [515, 264] on p "**********" at bounding box center [478, 267] width 320 height 19
click at [391, 224] on span at bounding box center [389, 223] width 8 height 8
click at [403, 223] on span at bounding box center [402, 223] width 8 height 8
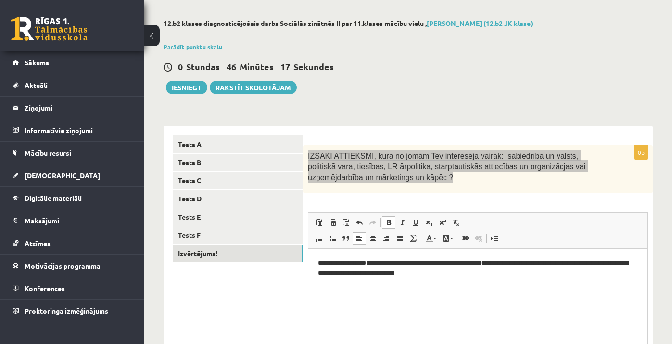
click at [387, 222] on span at bounding box center [389, 223] width 8 height 8
click at [388, 222] on span at bounding box center [389, 223] width 8 height 8
click at [407, 269] on p "**********" at bounding box center [478, 267] width 320 height 19
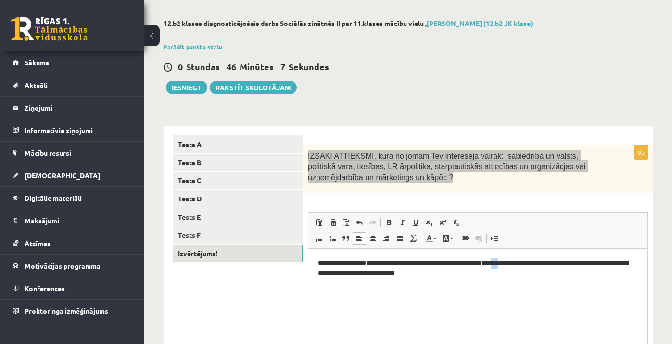
drag, startPoint x: 523, startPoint y: 263, endPoint x: 530, endPoint y: 264, distance: 6.8
click at [530, 264] on p "**********" at bounding box center [478, 267] width 320 height 19
click at [552, 268] on p "**********" at bounding box center [478, 267] width 320 height 19
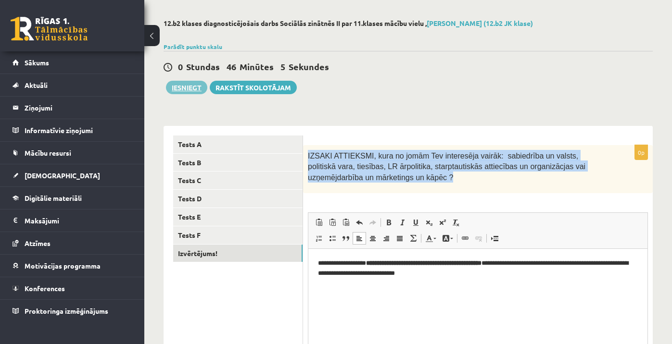
click at [186, 84] on button "Iesniegt" at bounding box center [186, 87] width 41 height 13
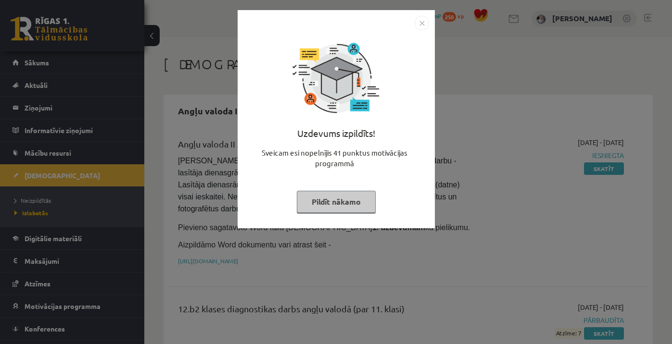
click at [353, 201] on button "Pildīt nākamo" at bounding box center [336, 202] width 79 height 22
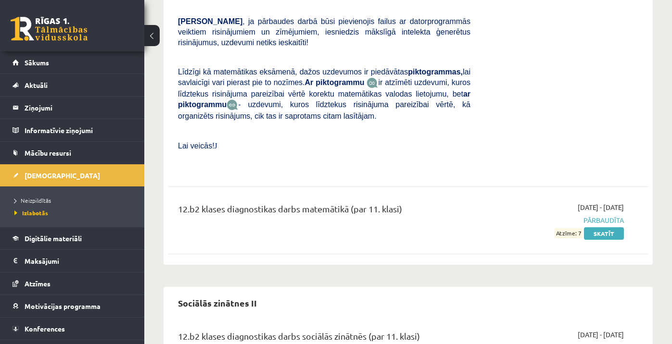
scroll to position [7666, 0]
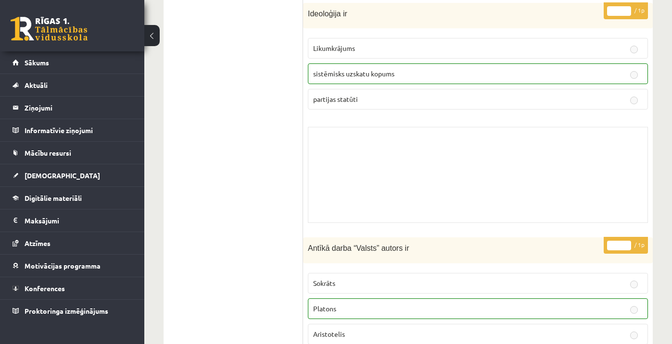
scroll to position [917, 0]
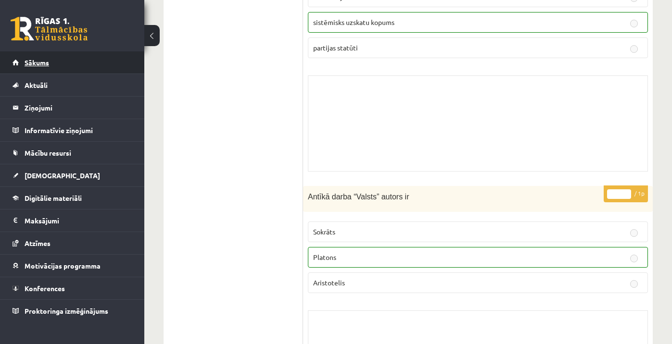
click at [53, 69] on link "Sākums" at bounding box center [73, 62] width 120 height 22
